Goal: Navigation & Orientation: Find specific page/section

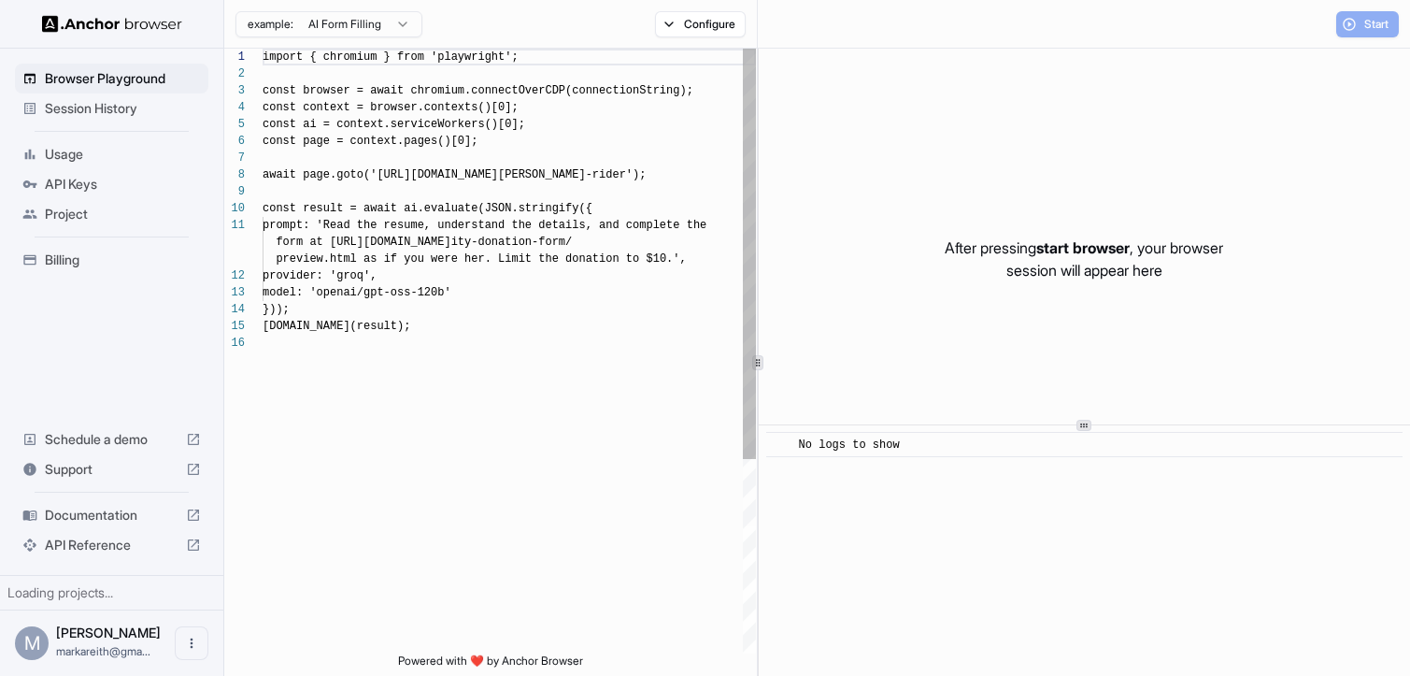
scroll to position [168, 0]
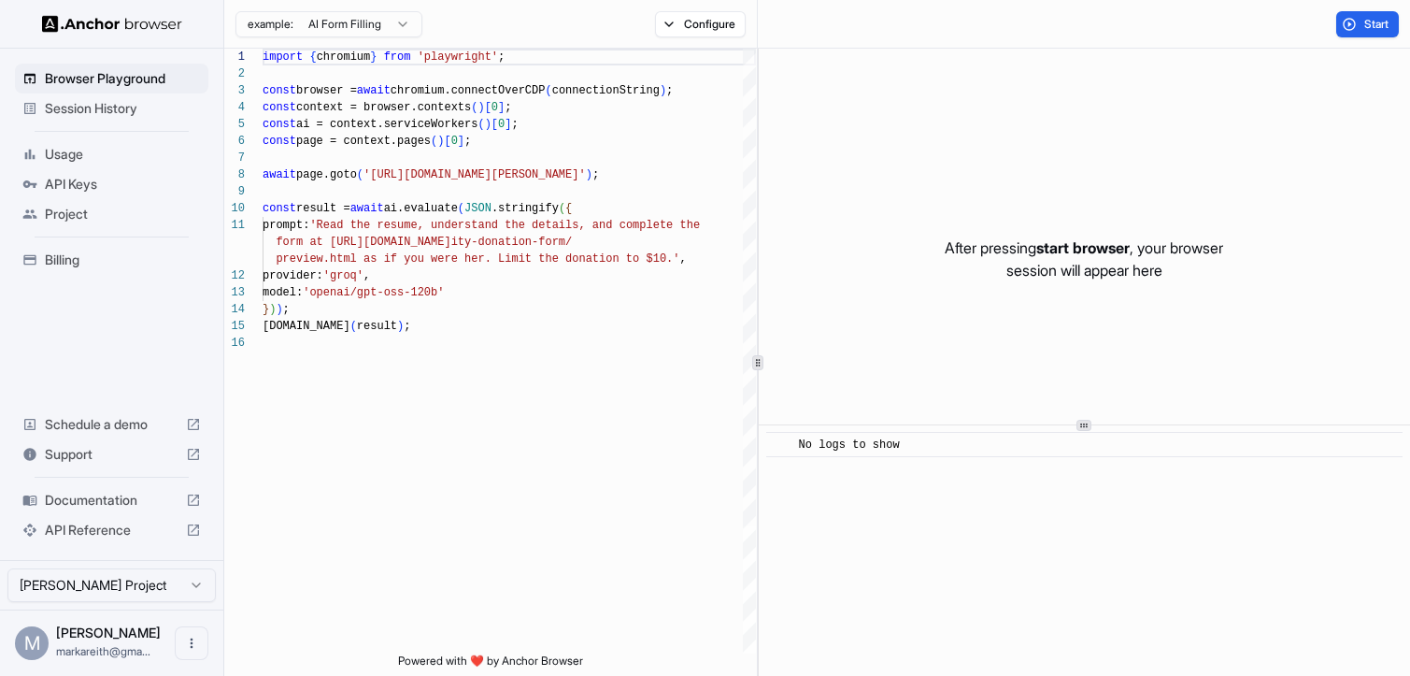
click at [140, 118] on div "Session History" at bounding box center [111, 108] width 193 height 30
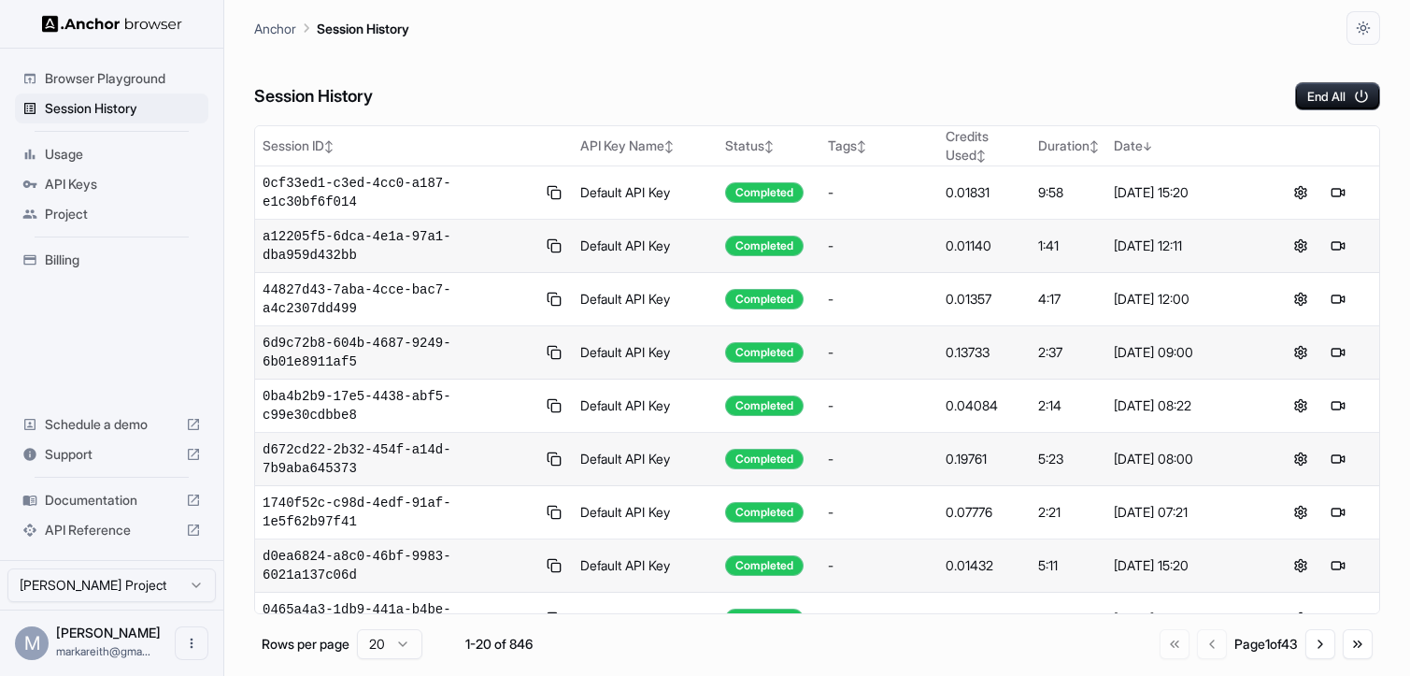
click at [88, 267] on span "Billing" at bounding box center [123, 259] width 156 height 19
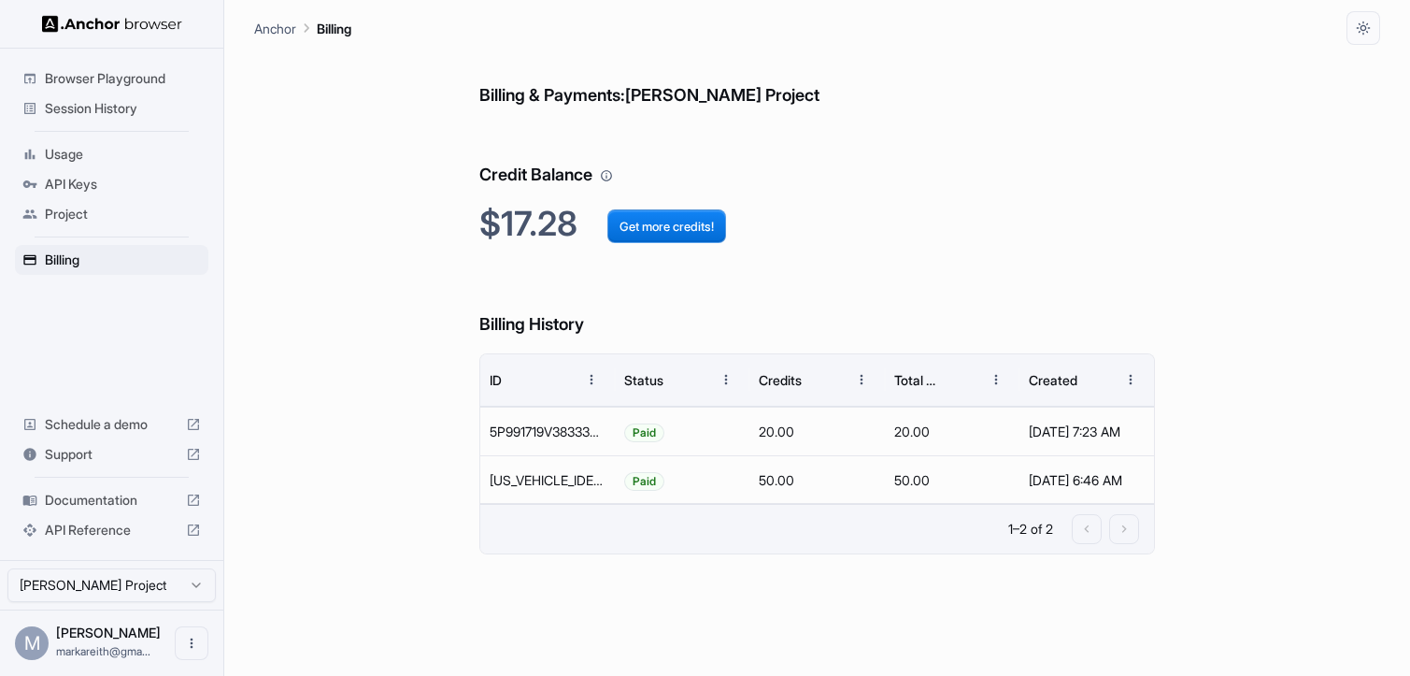
click at [83, 86] on span "Browser Playground" at bounding box center [123, 78] width 156 height 19
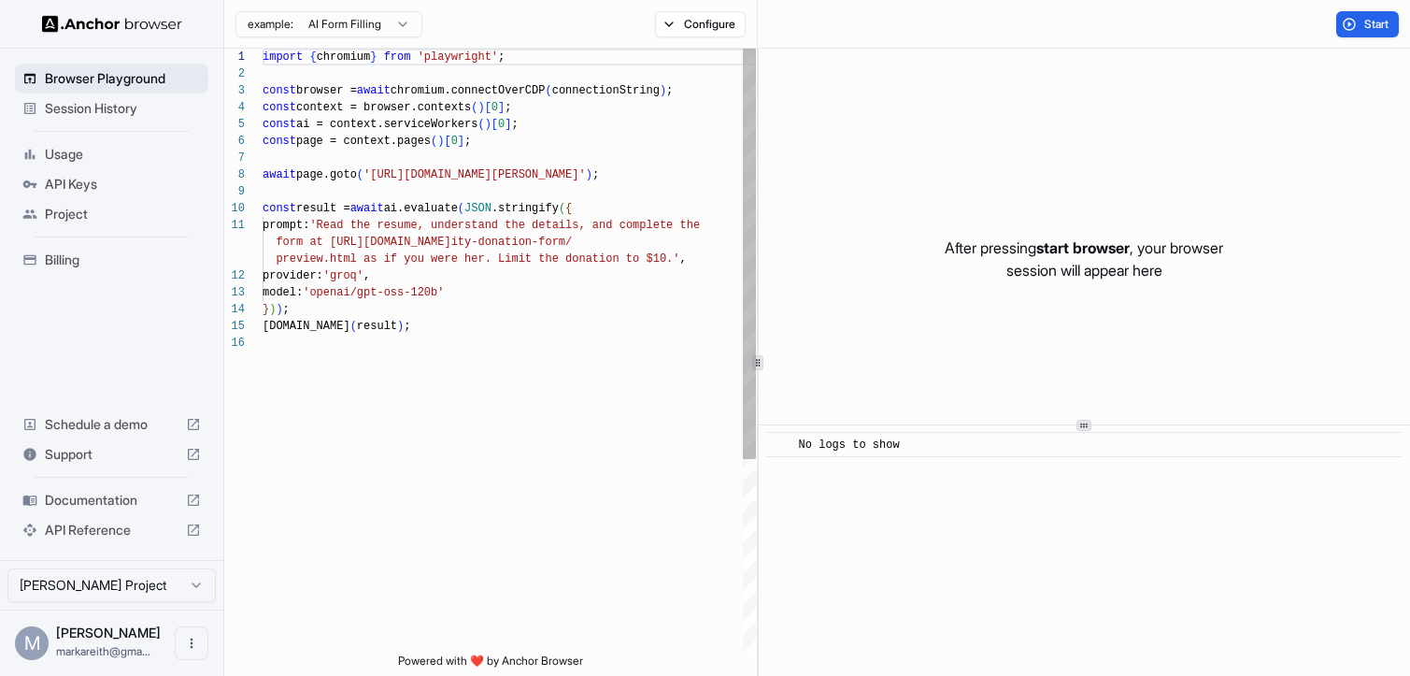
scroll to position [168, 0]
